Goal: Task Accomplishment & Management: Manage account settings

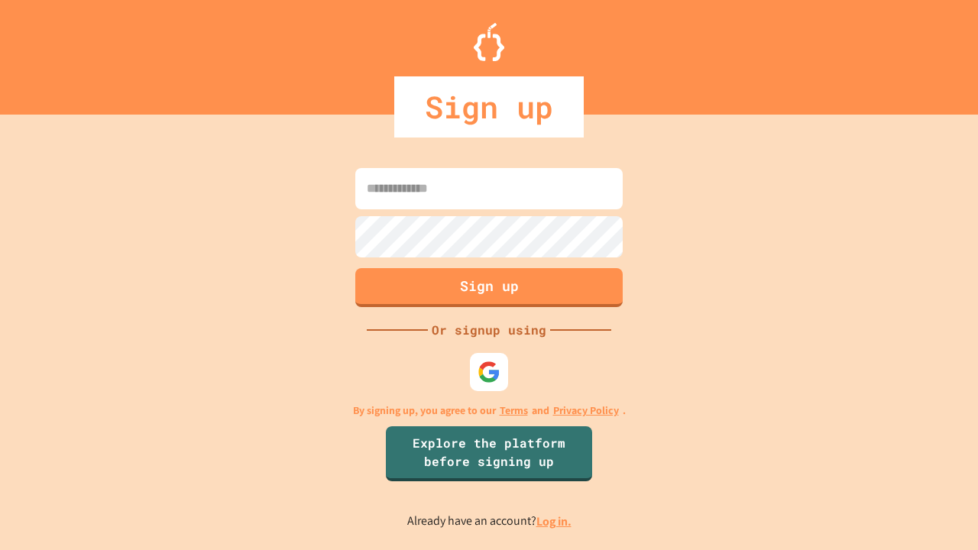
click at [555, 521] on link "Log in." at bounding box center [553, 521] width 35 height 16
